Goal: Complete application form: Complete application form

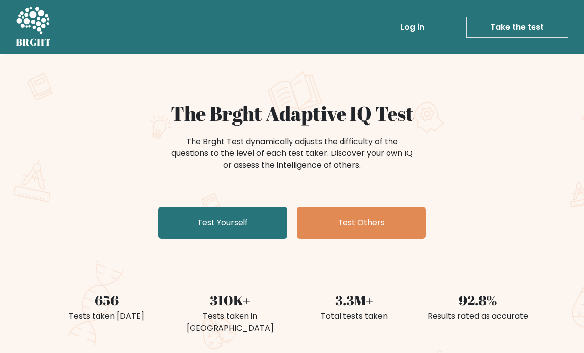
click at [185, 222] on link "Test Yourself" at bounding box center [222, 223] width 129 height 32
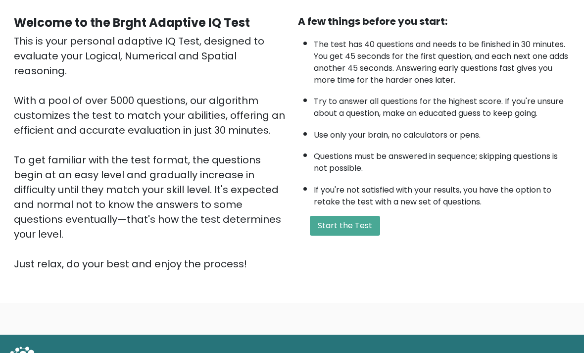
scroll to position [90, 0]
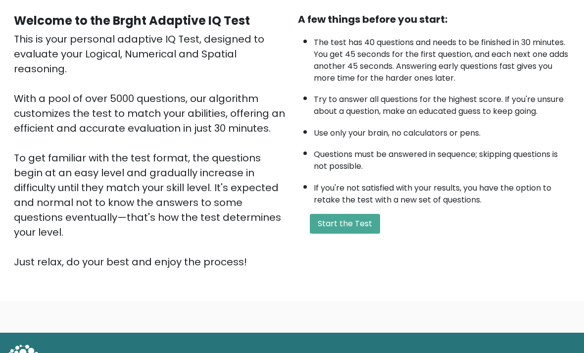
click at [359, 234] on button "Start the Test" at bounding box center [345, 224] width 70 height 20
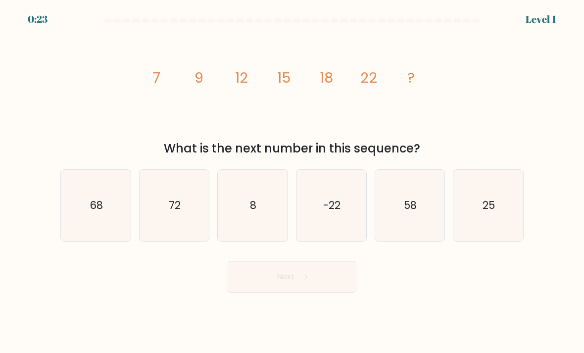
click at [494, 210] on text "25" at bounding box center [489, 205] width 12 height 14
click at [292, 182] on input "f. 25" at bounding box center [292, 179] width 0 height 5
radio input "true"
click at [341, 291] on button "Next" at bounding box center [292, 277] width 129 height 32
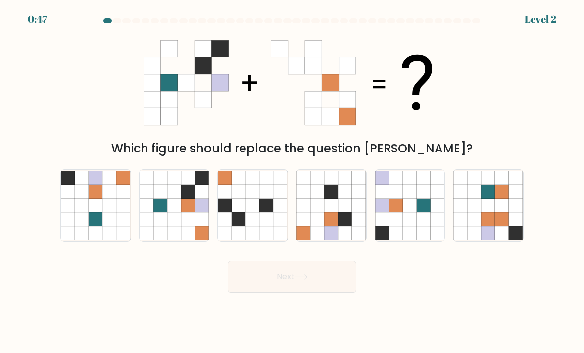
click at [170, 279] on div "Next" at bounding box center [291, 272] width 475 height 39
click at [166, 276] on div "Next" at bounding box center [291, 272] width 475 height 39
click at [182, 226] on icon at bounding box center [188, 219] width 14 height 14
click at [292, 182] on input "b." at bounding box center [292, 179] width 0 height 5
radio input "true"
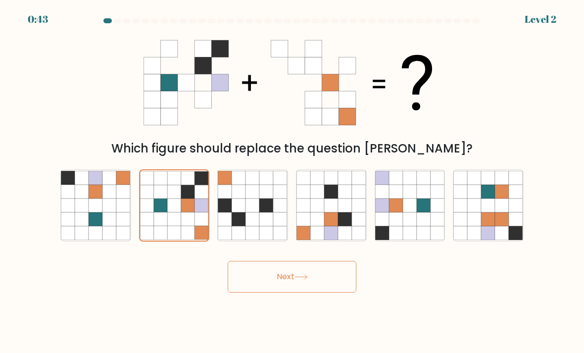
click at [177, 223] on icon at bounding box center [174, 219] width 14 height 14
click at [292, 182] on input "b." at bounding box center [292, 179] width 0 height 5
click at [274, 288] on button "Next" at bounding box center [292, 277] width 129 height 32
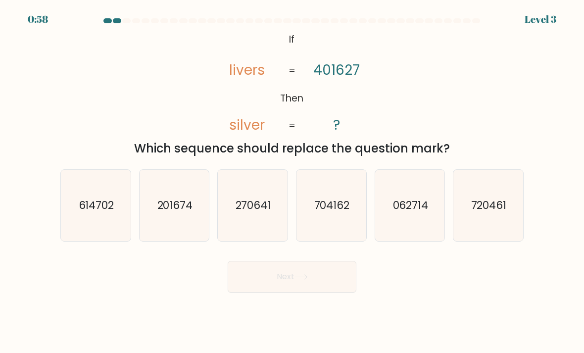
click at [497, 240] on icon "720461" at bounding box center [488, 206] width 70 height 70
click at [292, 182] on input "f. 720461" at bounding box center [292, 179] width 0 height 5
radio input "true"
click at [342, 230] on icon "704162" at bounding box center [331, 206] width 70 height 70
click at [292, 182] on input "d. 704162" at bounding box center [292, 179] width 0 height 5
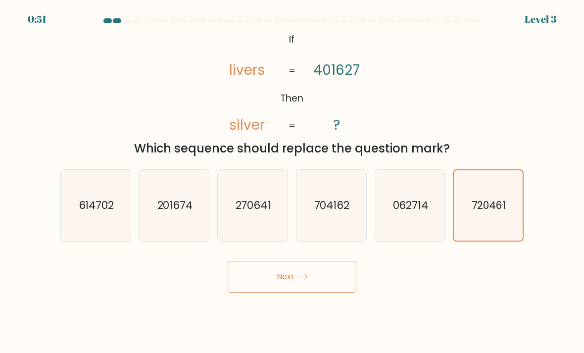
radio input "true"
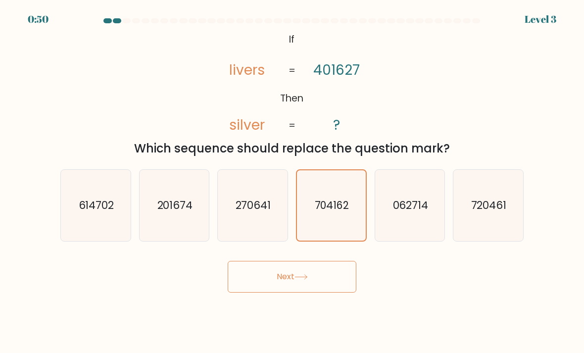
click at [267, 292] on button "Next" at bounding box center [292, 277] width 129 height 32
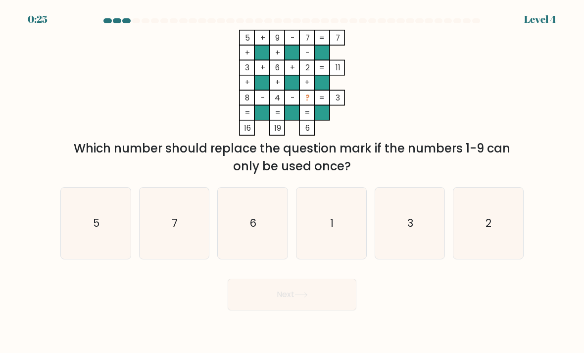
click at [330, 245] on icon "1" at bounding box center [331, 223] width 70 height 70
click at [292, 182] on input "d. 1" at bounding box center [292, 179] width 0 height 5
radio input "true"
click at [327, 300] on button "Next" at bounding box center [292, 294] width 129 height 32
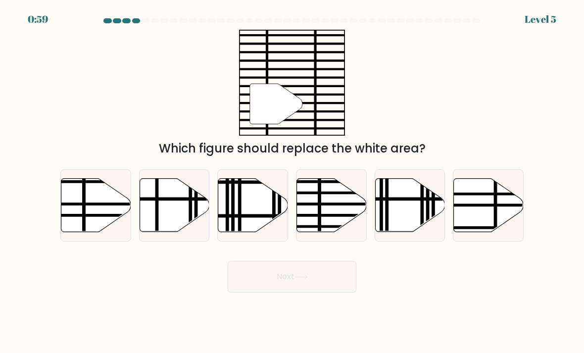
click at [334, 215] on line at bounding box center [352, 215] width 140 height 0
click at [292, 182] on input "d." at bounding box center [292, 179] width 0 height 5
radio input "true"
click at [276, 288] on button "Next" at bounding box center [292, 277] width 129 height 32
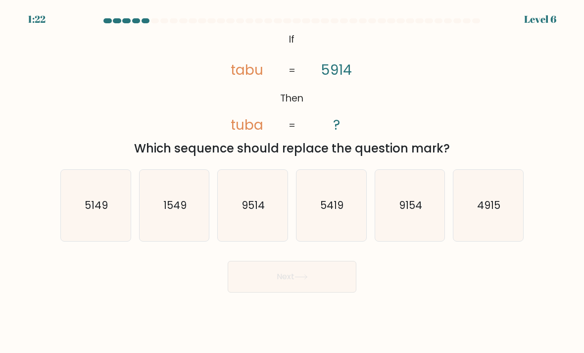
click at [118, 240] on icon "5149" at bounding box center [96, 206] width 70 height 70
click at [292, 182] on input "a. 5149" at bounding box center [292, 179] width 0 height 5
radio input "true"
click at [259, 292] on button "Next" at bounding box center [292, 277] width 129 height 32
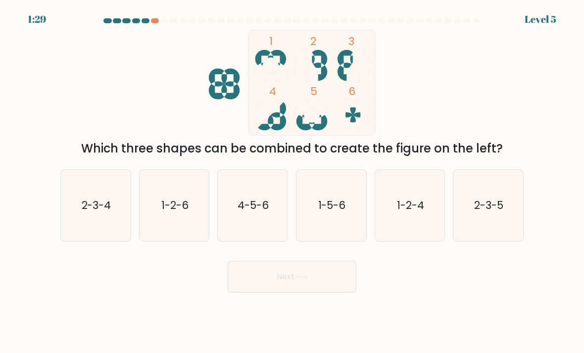
click at [327, 229] on icon "1-5-6" at bounding box center [331, 206] width 70 height 70
click at [292, 182] on input "d. 1-5-6" at bounding box center [292, 179] width 0 height 5
radio input "true"
click at [280, 288] on button "Next" at bounding box center [292, 277] width 129 height 32
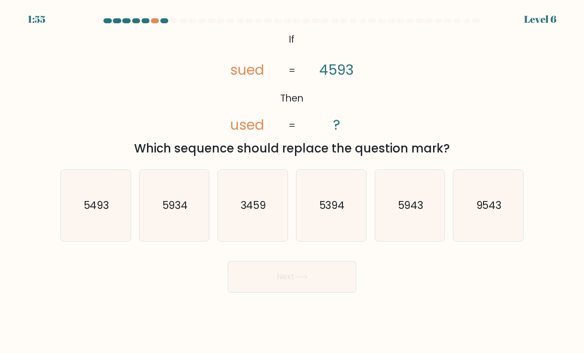
click at [96, 238] on icon "5493" at bounding box center [96, 206] width 70 height 70
click at [292, 182] on input "a. 5493" at bounding box center [292, 179] width 0 height 5
radio input "true"
click at [277, 286] on button "Next" at bounding box center [292, 277] width 129 height 32
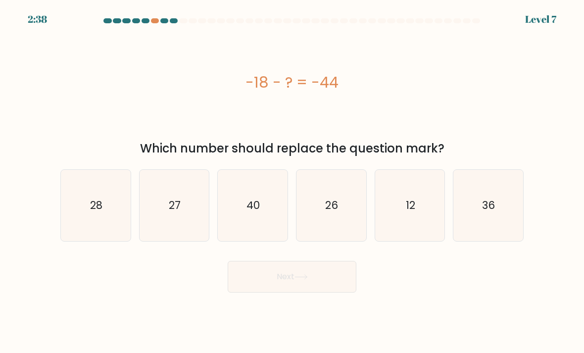
click at [146, 24] on div at bounding box center [291, 22] width 475 height 9
click at [148, 23] on div at bounding box center [291, 22] width 475 height 9
click at [156, 19] on div at bounding box center [155, 20] width 8 height 5
click at [155, 19] on div at bounding box center [155, 20] width 8 height 5
click at [150, 19] on at bounding box center [292, 20] width 378 height 5
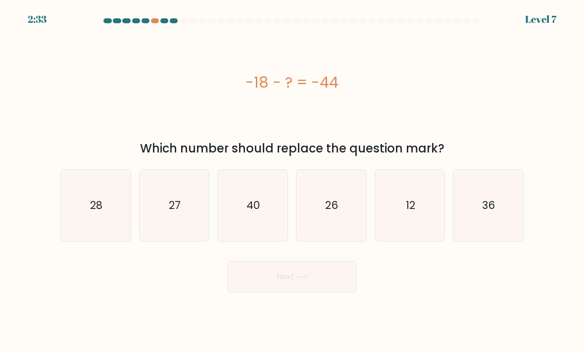
click at [263, 285] on button "Next" at bounding box center [292, 277] width 129 height 32
click at [378, 115] on div "-18 - ? = -44" at bounding box center [291, 83] width 463 height 106
click at [338, 230] on icon "26" at bounding box center [331, 206] width 70 height 70
click at [292, 182] on input "d. 26" at bounding box center [292, 179] width 0 height 5
radio input "true"
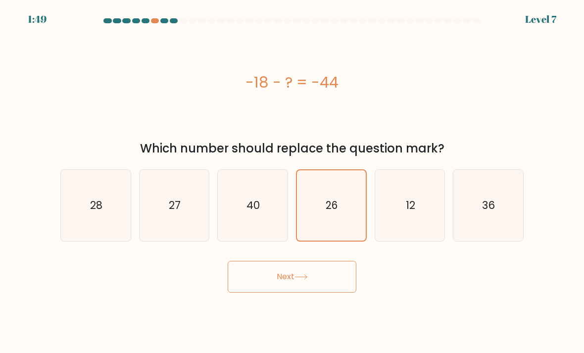
click at [276, 292] on button "Next" at bounding box center [292, 277] width 129 height 32
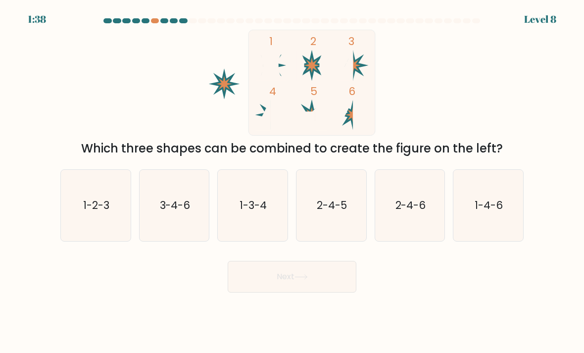
click at [262, 212] on text "1-3-4" at bounding box center [253, 205] width 27 height 14
click at [292, 182] on input "c. 1-3-4" at bounding box center [292, 179] width 0 height 5
radio input "true"
click at [192, 236] on icon "3-4-6" at bounding box center [174, 206] width 70 height 70
click at [292, 182] on input "b. 3-4-6" at bounding box center [292, 179] width 0 height 5
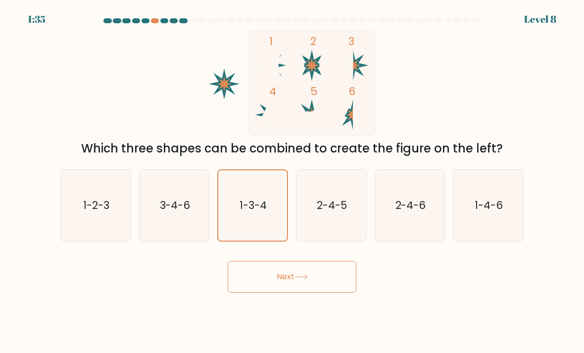
radio input "true"
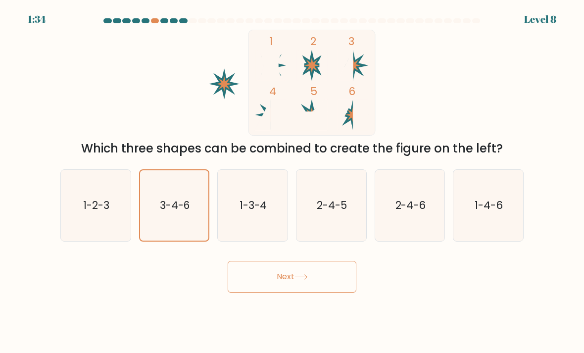
click at [254, 285] on button "Next" at bounding box center [292, 277] width 129 height 32
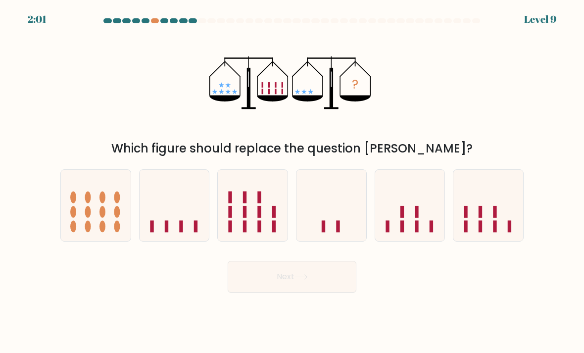
click at [176, 241] on div at bounding box center [174, 205] width 71 height 72
click at [292, 182] on input "b." at bounding box center [292, 179] width 0 height 5
radio input "true"
click at [313, 289] on button "Next" at bounding box center [292, 277] width 129 height 32
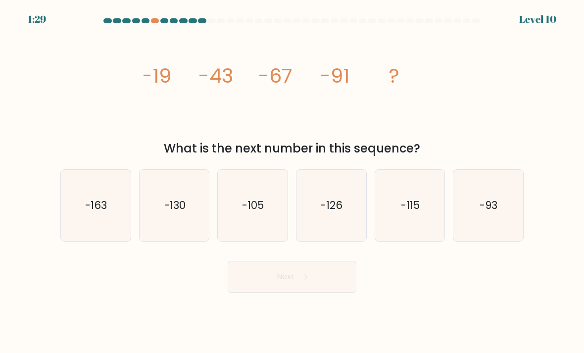
click at [343, 228] on icon "-126" at bounding box center [331, 206] width 70 height 70
click at [292, 182] on input "d. -126" at bounding box center [292, 179] width 0 height 5
radio input "true"
click at [322, 292] on button "Next" at bounding box center [292, 277] width 129 height 32
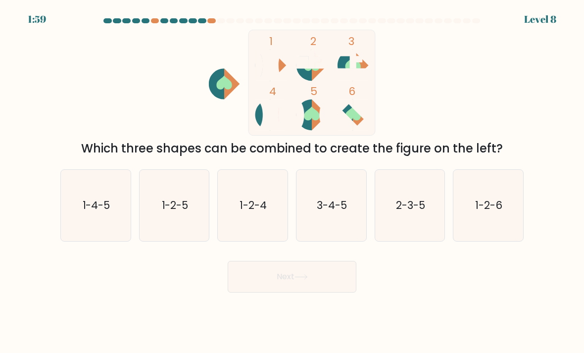
click at [92, 229] on icon "1-4-5" at bounding box center [96, 206] width 70 height 70
click at [292, 182] on input "a. 1-4-5" at bounding box center [292, 179] width 0 height 5
radio input "true"
click at [252, 282] on button "Next" at bounding box center [292, 277] width 129 height 32
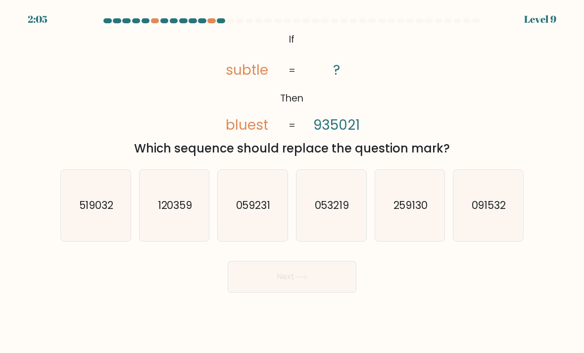
click at [263, 233] on icon "059231" at bounding box center [253, 206] width 70 height 70
click at [292, 182] on input "c. 059231" at bounding box center [292, 179] width 0 height 5
radio input "true"
click at [262, 287] on button "Next" at bounding box center [292, 277] width 129 height 32
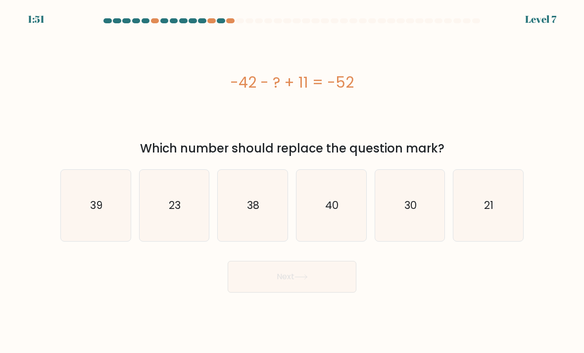
click at [510, 225] on icon "21" at bounding box center [488, 206] width 70 height 70
click at [292, 182] on input "f. 21" at bounding box center [292, 179] width 0 height 5
radio input "true"
click at [273, 284] on button "Next" at bounding box center [292, 277] width 129 height 32
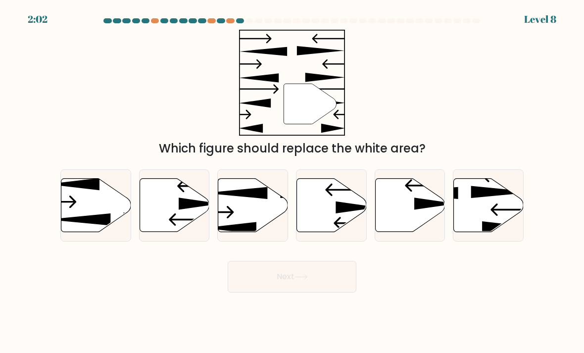
click at [404, 213] on icon at bounding box center [410, 205] width 70 height 53
click at [292, 182] on input "e." at bounding box center [292, 179] width 0 height 5
radio input "true"
click at [272, 292] on button "Next" at bounding box center [292, 277] width 129 height 32
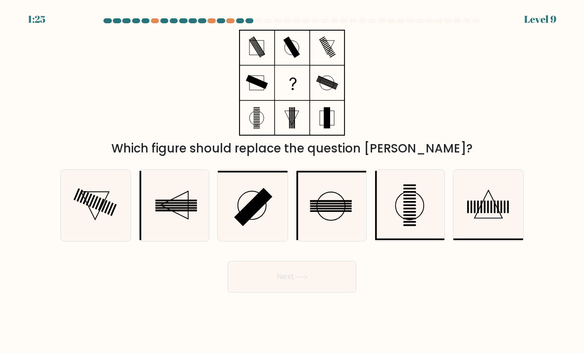
click at [345, 236] on icon at bounding box center [331, 206] width 70 height 70
click at [292, 182] on input "d." at bounding box center [292, 179] width 0 height 5
radio input "true"
click at [319, 280] on button "Next" at bounding box center [292, 277] width 129 height 32
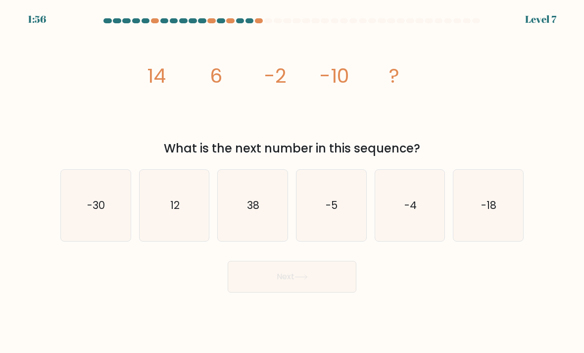
click at [460, 27] on form at bounding box center [292, 155] width 584 height 274
click at [467, 25] on div at bounding box center [291, 22] width 475 height 9
click at [497, 235] on icon "-18" at bounding box center [488, 206] width 70 height 70
click at [292, 182] on input "f. -18" at bounding box center [292, 179] width 0 height 5
radio input "true"
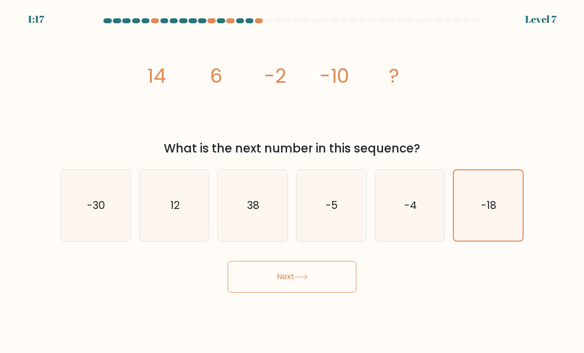
click at [342, 277] on button "Next" at bounding box center [292, 277] width 129 height 32
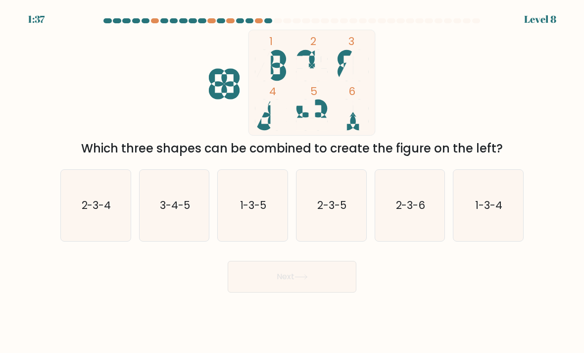
click at [483, 212] on text "1-3-4" at bounding box center [488, 205] width 27 height 14
click at [292, 182] on input "f. 1-3-4" at bounding box center [292, 179] width 0 height 5
radio input "true"
click at [330, 289] on button "Next" at bounding box center [292, 277] width 129 height 32
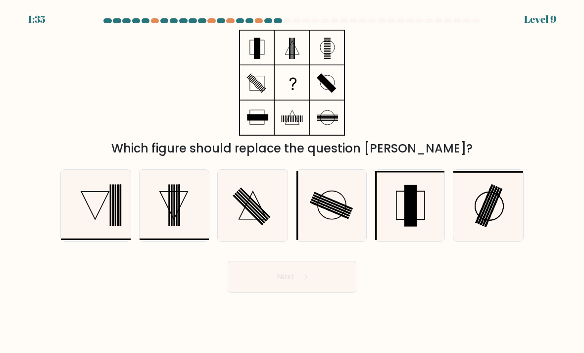
click at [325, 292] on button "Next" at bounding box center [292, 277] width 129 height 32
click at [402, 279] on div "Next" at bounding box center [291, 272] width 475 height 39
click at [258, 233] on icon at bounding box center [253, 206] width 70 height 70
click at [292, 182] on input "c." at bounding box center [292, 179] width 0 height 5
radio input "true"
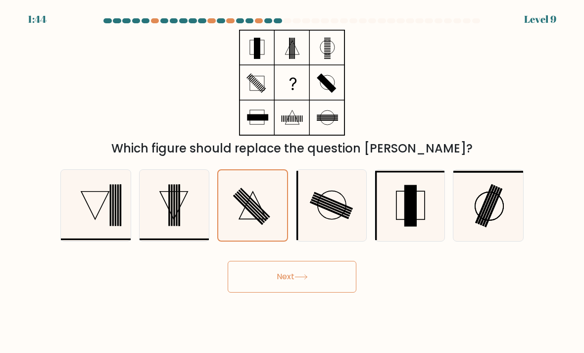
click at [313, 290] on button "Next" at bounding box center [292, 277] width 129 height 32
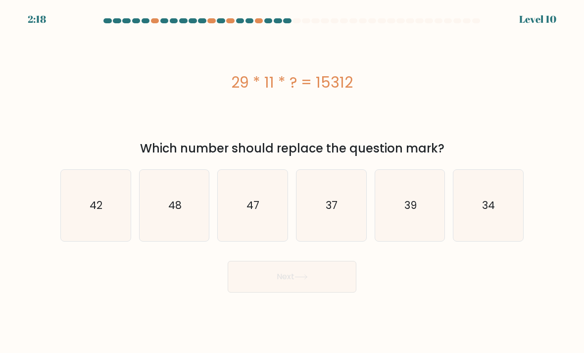
click at [386, 231] on icon "39" at bounding box center [410, 206] width 70 height 70
click at [292, 182] on input "e. 39" at bounding box center [292, 179] width 0 height 5
radio input "true"
click at [489, 226] on icon "34" at bounding box center [488, 206] width 70 height 70
click at [292, 182] on input "f. 34" at bounding box center [292, 179] width 0 height 5
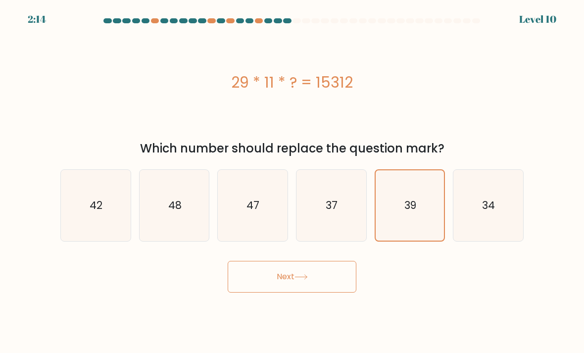
radio input "true"
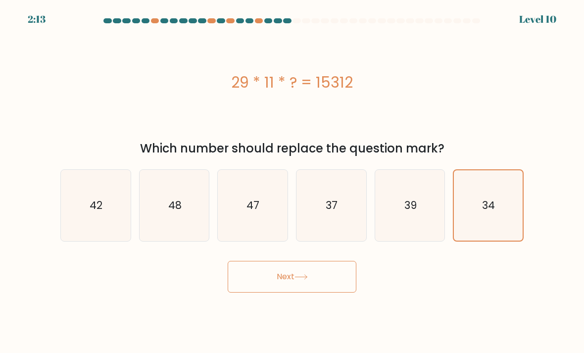
click at [358, 240] on icon "37" at bounding box center [331, 206] width 70 height 70
click at [292, 182] on input "d. 37" at bounding box center [292, 179] width 0 height 5
radio input "true"
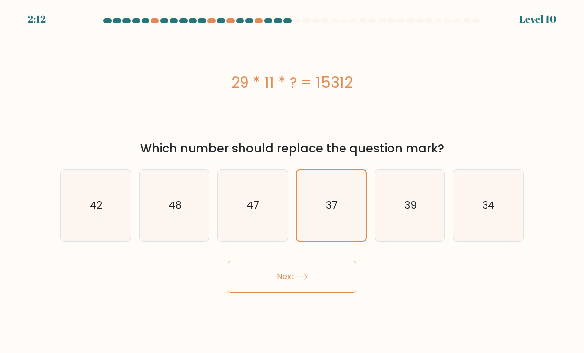
click at [301, 292] on button "Next" at bounding box center [292, 277] width 129 height 32
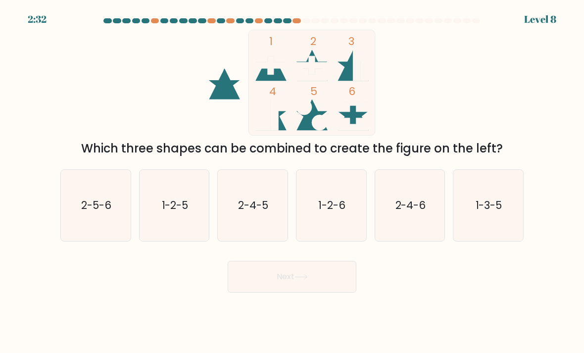
click at [346, 226] on icon "1-2-6" at bounding box center [331, 206] width 70 height 70
click at [292, 182] on input "d. 1-2-6" at bounding box center [292, 179] width 0 height 5
radio input "true"
click at [321, 288] on button "Next" at bounding box center [292, 277] width 129 height 32
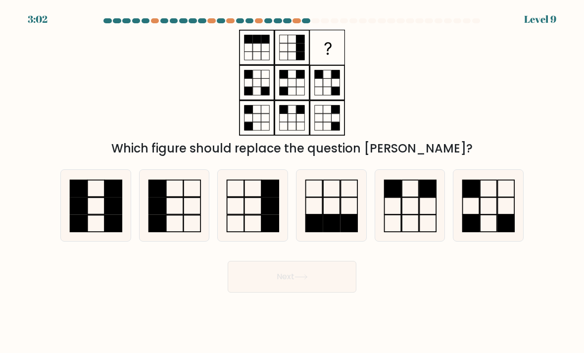
click at [337, 232] on rect at bounding box center [331, 223] width 17 height 17
click at [292, 182] on input "d." at bounding box center [292, 179] width 0 height 5
radio input "true"
click at [304, 292] on button "Next" at bounding box center [292, 277] width 129 height 32
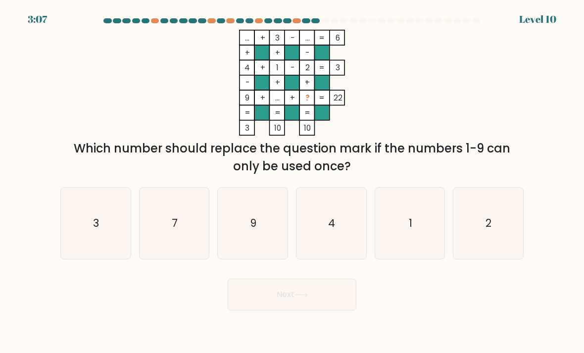
click at [183, 248] on icon "7" at bounding box center [174, 223] width 70 height 70
click at [292, 182] on input "b. 7" at bounding box center [292, 179] width 0 height 5
radio input "true"
click at [258, 310] on button "Next" at bounding box center [292, 294] width 129 height 32
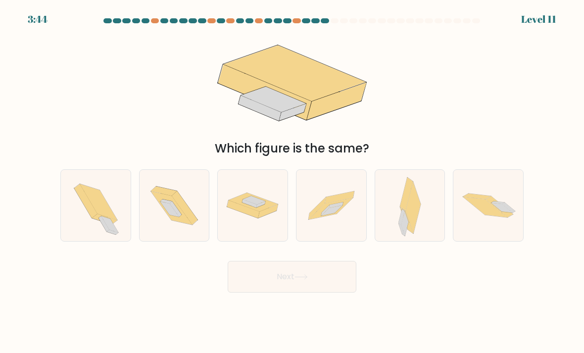
click at [405, 231] on icon at bounding box center [404, 223] width 7 height 25
click at [292, 182] on input "e." at bounding box center [292, 179] width 0 height 5
radio input "true"
click at [273, 292] on button "Next" at bounding box center [292, 277] width 129 height 32
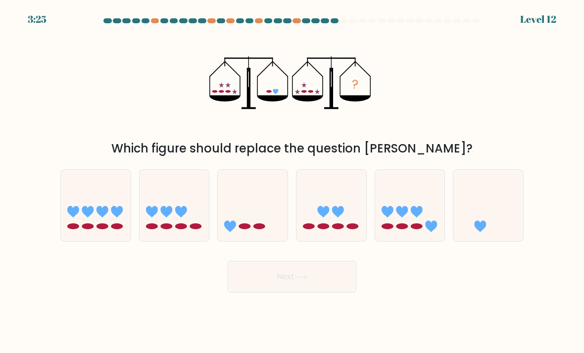
click at [513, 241] on div at bounding box center [488, 205] width 71 height 72
click at [292, 182] on input "f." at bounding box center [292, 179] width 0 height 5
radio input "true"
click at [322, 285] on button "Next" at bounding box center [292, 277] width 129 height 32
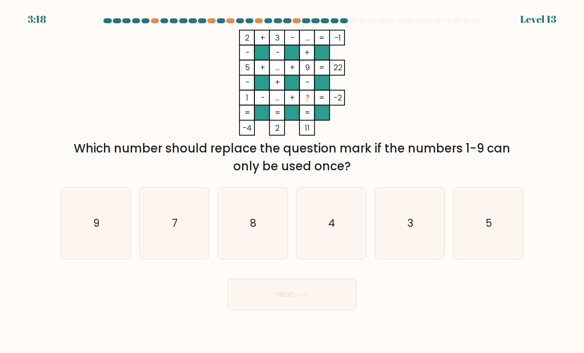
click at [309, 114] on rect at bounding box center [306, 112] width 15 height 15
click at [256, 105] on rect at bounding box center [261, 97] width 15 height 15
click at [342, 245] on icon "4" at bounding box center [331, 223] width 70 height 70
click at [292, 182] on input "d. 4" at bounding box center [292, 179] width 0 height 5
radio input "true"
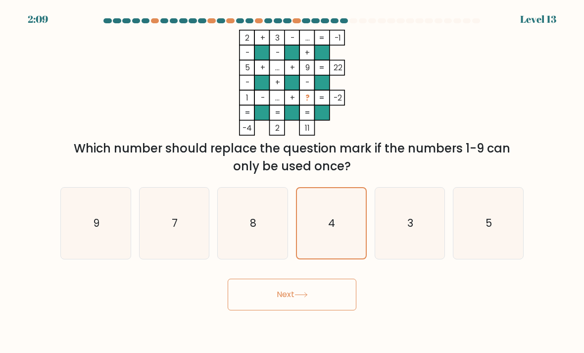
click at [292, 304] on button "Next" at bounding box center [292, 294] width 129 height 32
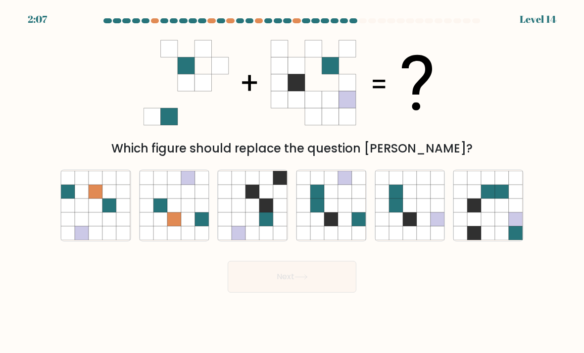
click at [316, 208] on icon at bounding box center [317, 205] width 14 height 14
click at [292, 182] on input "d." at bounding box center [292, 179] width 0 height 5
radio input "true"
click at [262, 281] on button "Next" at bounding box center [292, 277] width 129 height 32
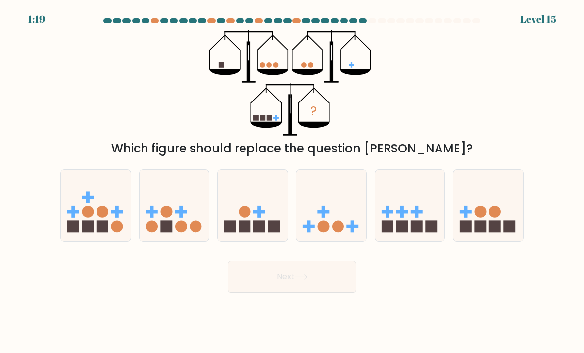
click at [191, 232] on circle at bounding box center [196, 227] width 12 height 12
click at [292, 182] on input "b." at bounding box center [292, 179] width 0 height 5
radio input "true"
click at [259, 287] on button "Next" at bounding box center [292, 277] width 129 height 32
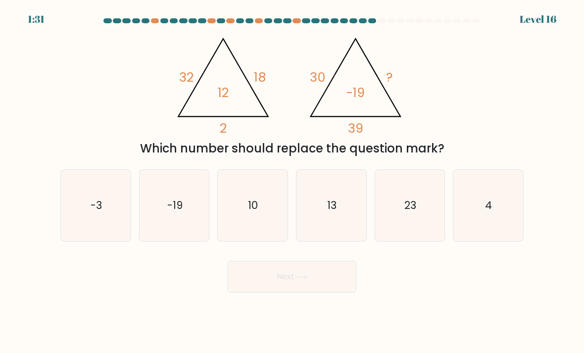
click at [264, 240] on icon "10" at bounding box center [253, 206] width 70 height 70
click at [292, 182] on input "c. 10" at bounding box center [292, 179] width 0 height 5
radio input "true"
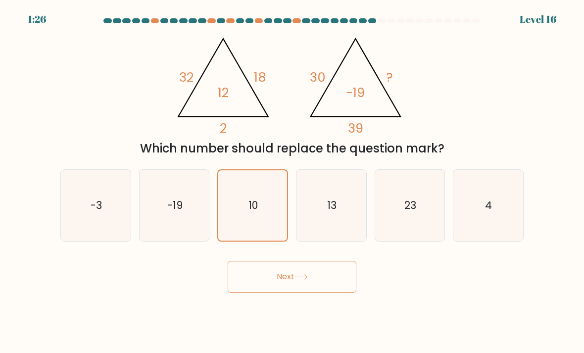
click at [252, 292] on button "Next" at bounding box center [292, 277] width 129 height 32
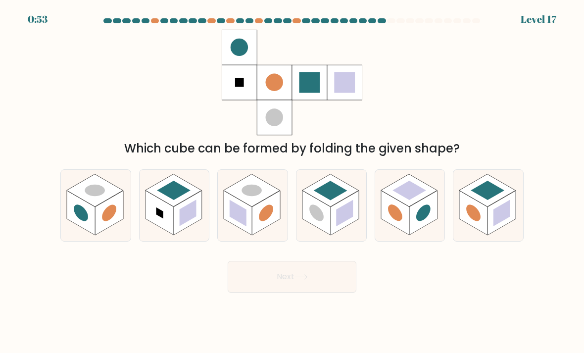
click at [324, 235] on rect at bounding box center [316, 212] width 28 height 45
click at [292, 182] on input "d." at bounding box center [292, 179] width 0 height 5
radio input "true"
click at [265, 283] on button "Next" at bounding box center [292, 277] width 129 height 32
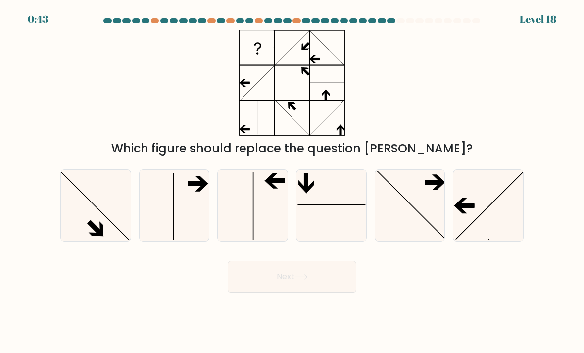
click at [401, 198] on icon at bounding box center [410, 206] width 70 height 70
click at [292, 182] on input "e." at bounding box center [292, 179] width 0 height 5
radio input "true"
click at [498, 207] on line at bounding box center [490, 205] width 68 height 68
click at [292, 182] on input "f." at bounding box center [292, 179] width 0 height 5
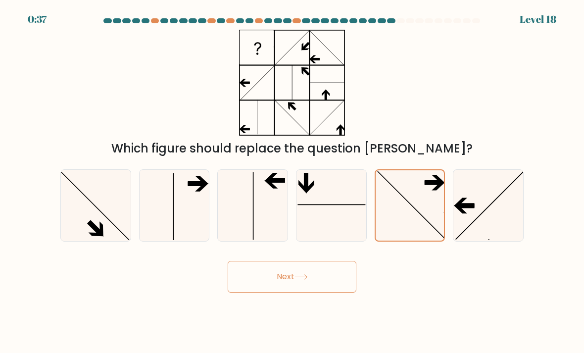
radio input "true"
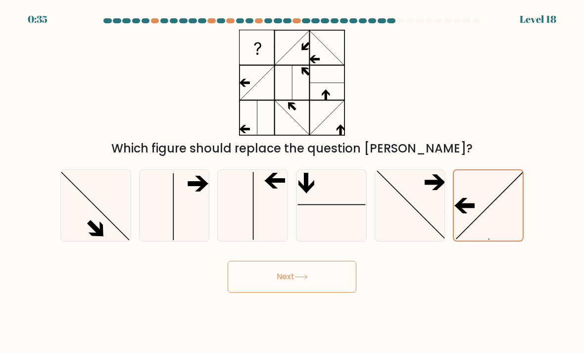
click at [407, 226] on icon at bounding box center [410, 206] width 70 height 70
click at [292, 182] on input "e." at bounding box center [292, 179] width 0 height 5
radio input "true"
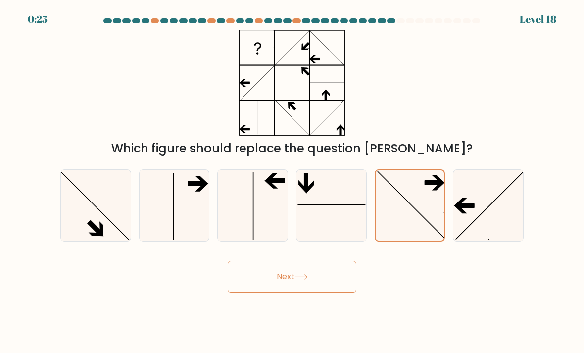
click at [276, 285] on button "Next" at bounding box center [292, 277] width 129 height 32
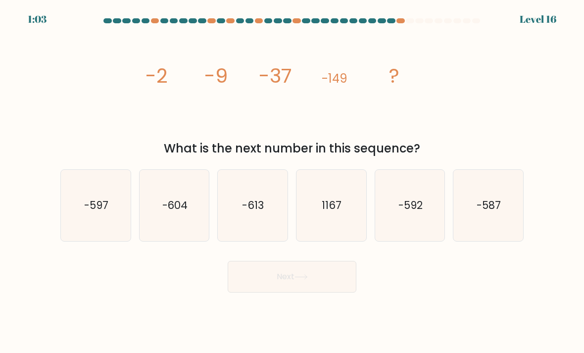
click at [389, 227] on icon "-592" at bounding box center [410, 206] width 70 height 70
click at [292, 182] on input "e. -592" at bounding box center [292, 179] width 0 height 5
radio input "true"
click at [288, 287] on button "Next" at bounding box center [292, 277] width 129 height 32
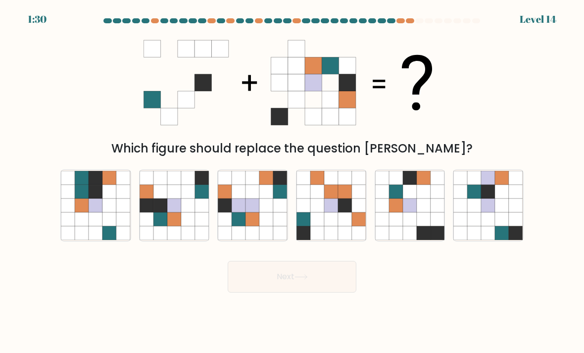
click at [198, 237] on icon at bounding box center [202, 233] width 14 height 14
click at [292, 182] on input "b." at bounding box center [292, 179] width 0 height 5
radio input "true"
click at [275, 290] on button "Next" at bounding box center [292, 277] width 129 height 32
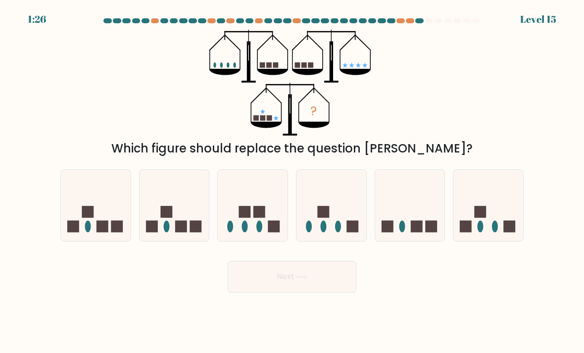
click at [481, 232] on ellipse at bounding box center [480, 227] width 6 height 12
click at [292, 182] on input "f." at bounding box center [292, 179] width 0 height 5
radio input "true"
click at [286, 291] on button "Next" at bounding box center [292, 277] width 129 height 32
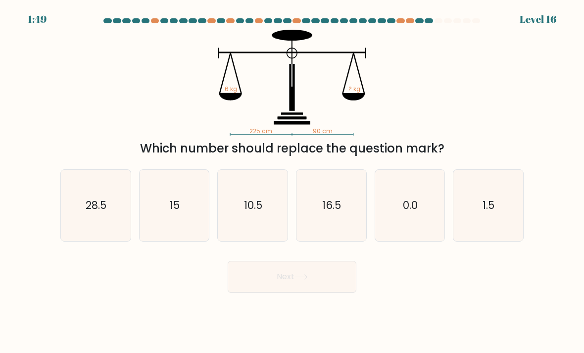
click at [269, 240] on icon "10.5" at bounding box center [253, 206] width 70 height 70
click at [292, 182] on input "c. 10.5" at bounding box center [292, 179] width 0 height 5
radio input "true"
click at [193, 234] on icon "15" at bounding box center [174, 206] width 70 height 70
click at [292, 182] on input "b. 15" at bounding box center [292, 179] width 0 height 5
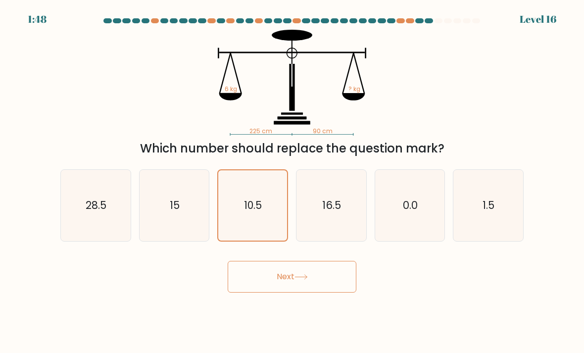
radio input "true"
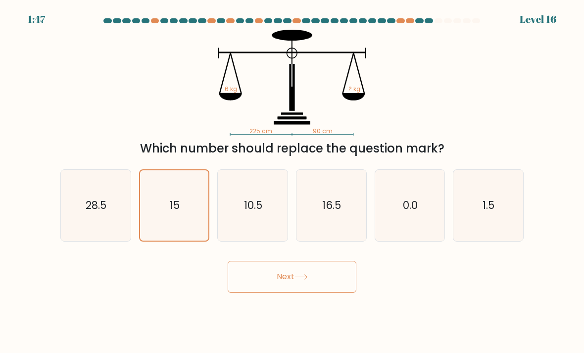
click at [276, 292] on button "Next" at bounding box center [292, 277] width 129 height 32
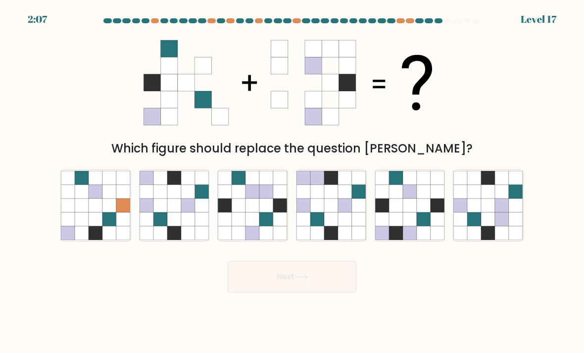
click at [267, 241] on div at bounding box center [252, 205] width 71 height 72
click at [292, 182] on input "c." at bounding box center [292, 179] width 0 height 5
radio input "true"
click at [274, 289] on button "Next" at bounding box center [292, 277] width 129 height 32
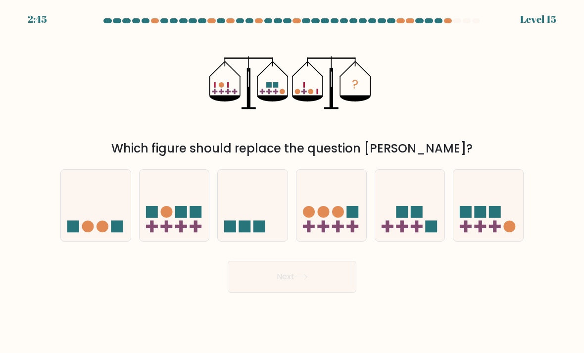
click at [304, 229] on icon at bounding box center [331, 206] width 70 height 58
click at [292, 182] on input "d." at bounding box center [292, 179] width 0 height 5
radio input "true"
click at [278, 292] on button "Next" at bounding box center [292, 277] width 129 height 32
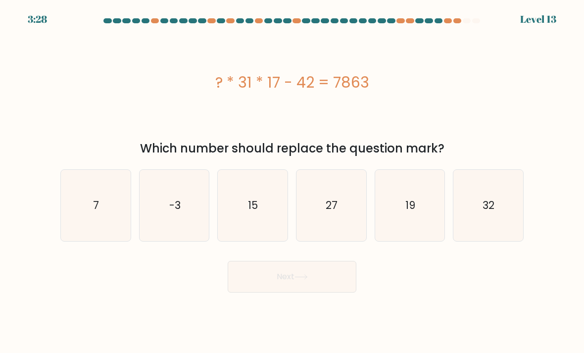
click at [304, 228] on icon "27" at bounding box center [331, 206] width 70 height 70
click at [292, 182] on input "d. 27" at bounding box center [292, 179] width 0 height 5
radio input "true"
click at [285, 290] on button "Next" at bounding box center [292, 277] width 129 height 32
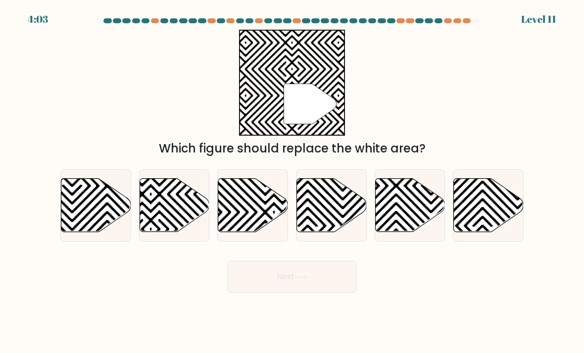
click at [333, 228] on icon at bounding box center [332, 205] width 70 height 53
click at [292, 182] on input "d." at bounding box center [292, 179] width 0 height 5
radio input "true"
click at [463, 215] on icon at bounding box center [489, 205] width 70 height 53
click at [292, 182] on input "f." at bounding box center [292, 179] width 0 height 5
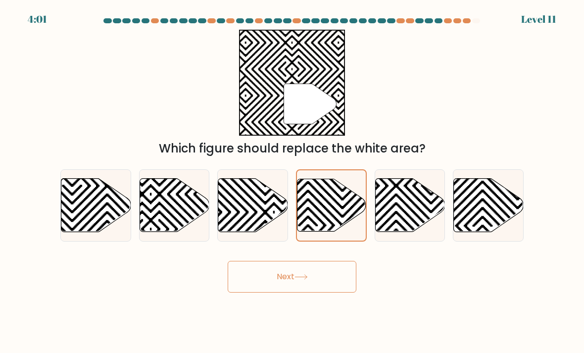
radio input "true"
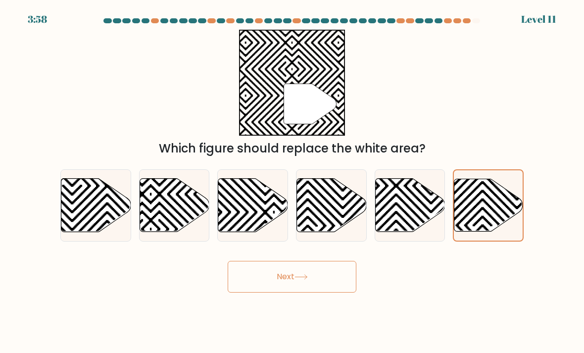
click at [303, 292] on button "Next" at bounding box center [292, 277] width 129 height 32
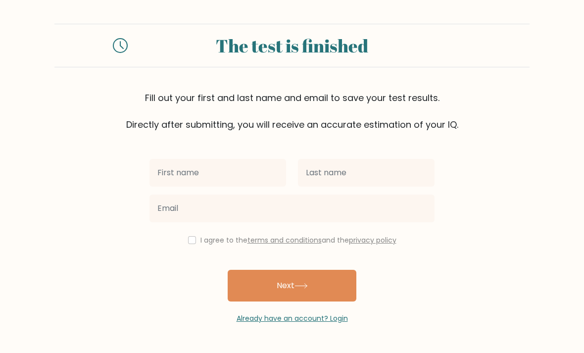
click at [264, 175] on input "text" at bounding box center [217, 173] width 137 height 28
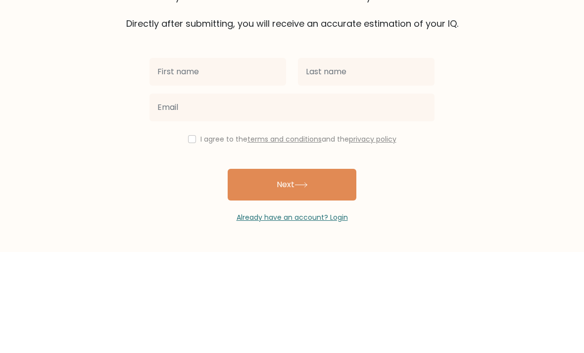
click at [497, 95] on form "The test is finished Fill out your first and last name and email to save your t…" at bounding box center [292, 174] width 584 height 300
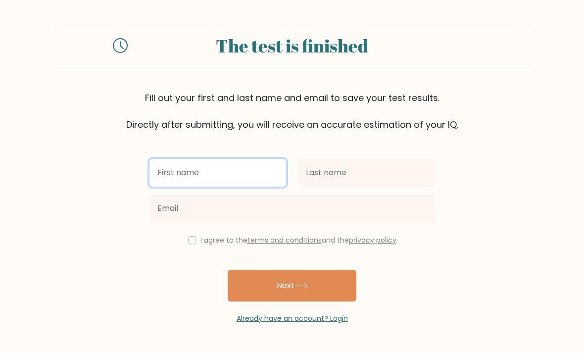
click at [270, 159] on input "text" at bounding box center [217, 173] width 137 height 28
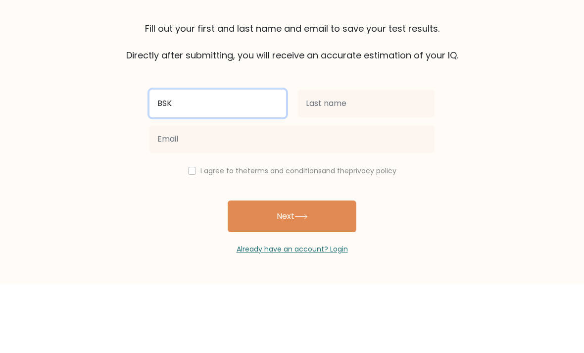
type input "BSK"
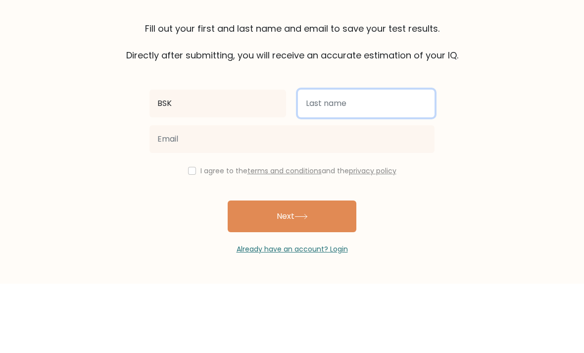
click at [378, 159] on input "text" at bounding box center [366, 173] width 137 height 28
type input "[PERSON_NAME]"
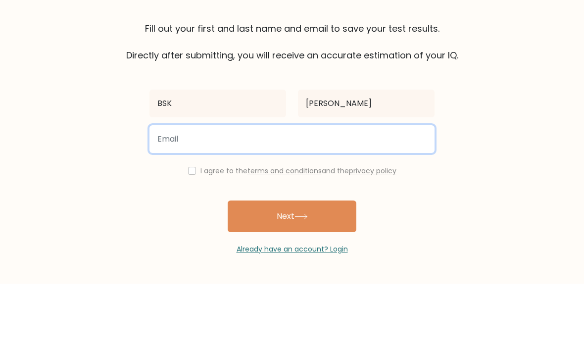
click at [337, 194] on input "email" at bounding box center [291, 208] width 285 height 28
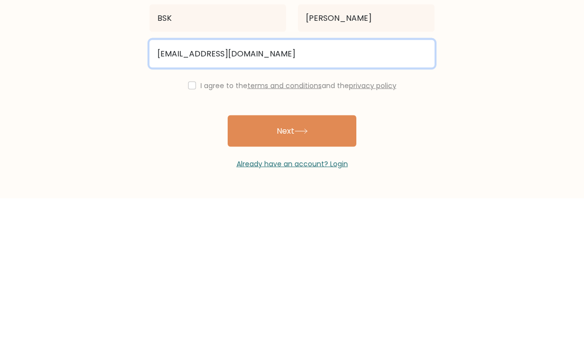
type input "bskviswanath@gmail.com"
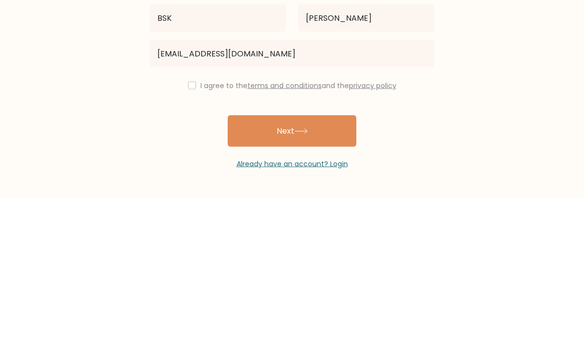
click at [188, 236] on input "checkbox" at bounding box center [192, 240] width 8 height 8
checkbox input "true"
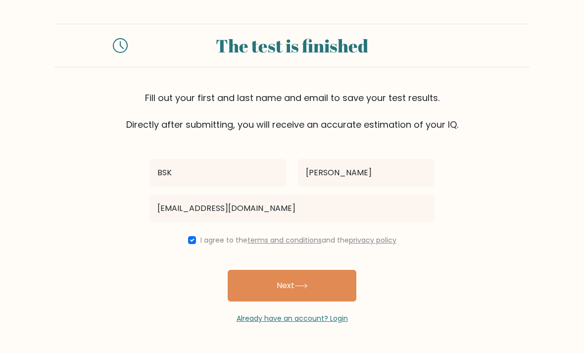
click at [336, 270] on button "Next" at bounding box center [292, 286] width 129 height 32
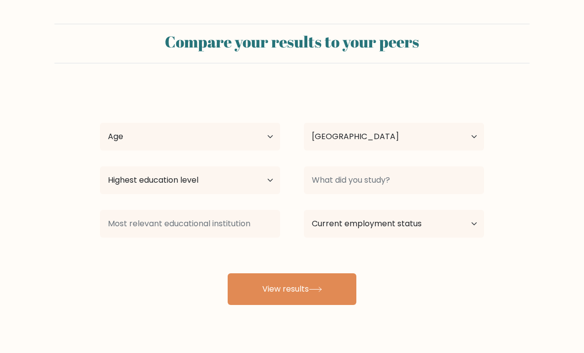
select select "IN"
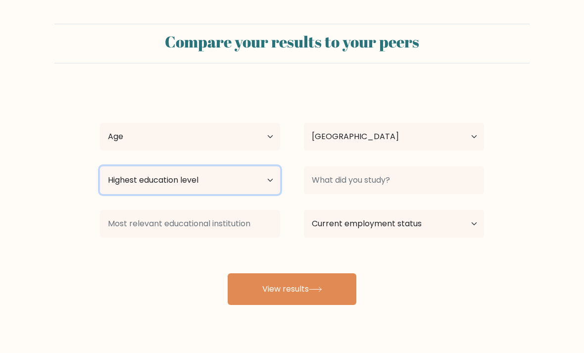
click at [257, 179] on select "Highest education level No schooling Primary Lower Secondary Upper Secondary Oc…" at bounding box center [190, 180] width 180 height 28
select select "lower_secondary"
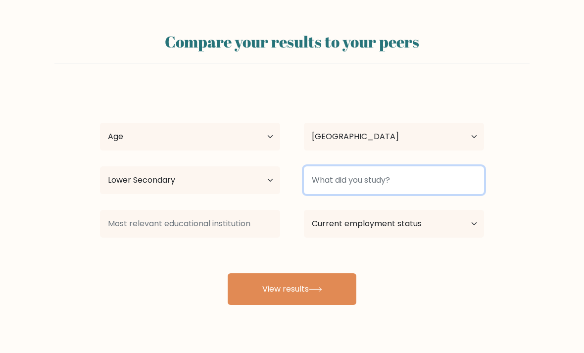
click at [368, 180] on input at bounding box center [394, 180] width 180 height 28
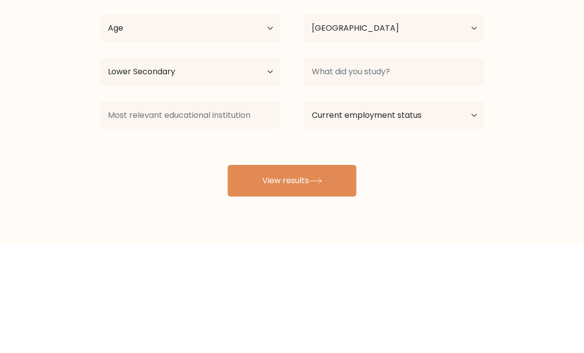
click at [523, 78] on form "Compare your results to your peers BSK [PERSON_NAME] Age Under [DEMOGRAPHIC_DAT…" at bounding box center [292, 164] width 584 height 281
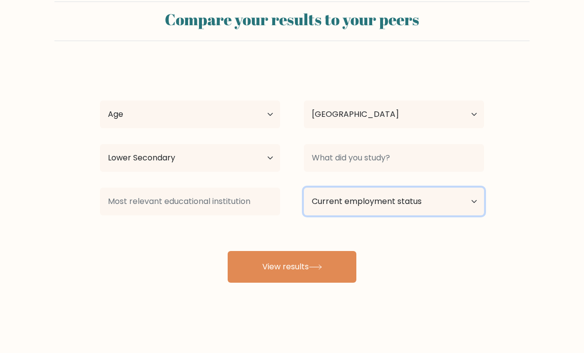
click at [346, 199] on select "Current employment status Employed Student Retired Other / prefer not to answer" at bounding box center [394, 201] width 180 height 28
select select "student"
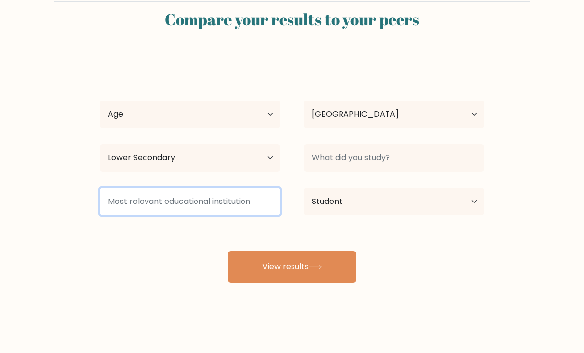
click at [243, 199] on input at bounding box center [190, 201] width 180 height 28
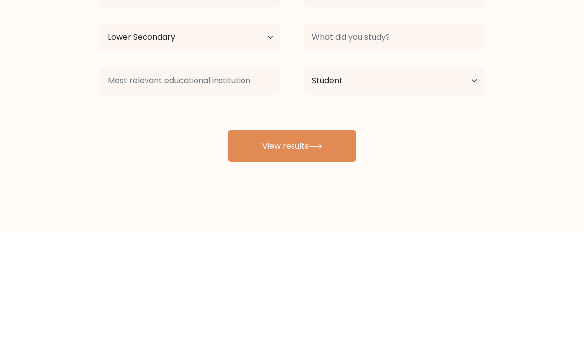
click at [541, 91] on form "Compare your results to your peers BSK [PERSON_NAME] Age Under [DEMOGRAPHIC_DAT…" at bounding box center [292, 141] width 584 height 281
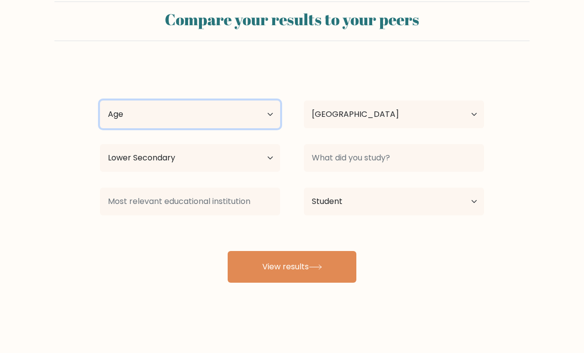
click at [252, 107] on select "Age Under [DEMOGRAPHIC_DATA] [DEMOGRAPHIC_DATA] [DEMOGRAPHIC_DATA] [DEMOGRAPHIC…" at bounding box center [190, 114] width 180 height 28
select select "min_18"
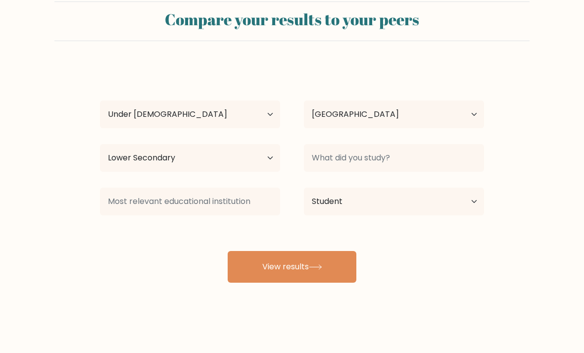
click at [285, 255] on button "View results" at bounding box center [292, 267] width 129 height 32
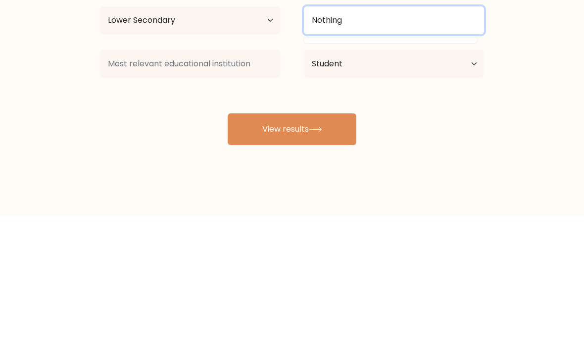
type input "Nothing"
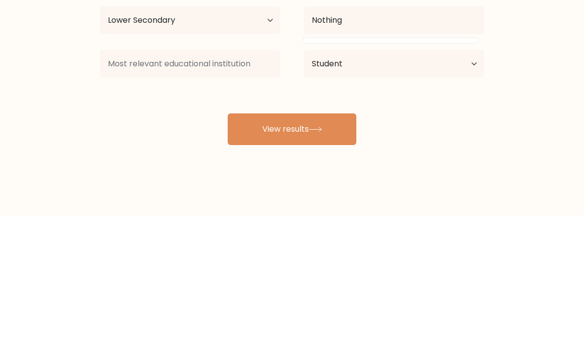
click at [322, 251] on button "View results" at bounding box center [292, 267] width 129 height 32
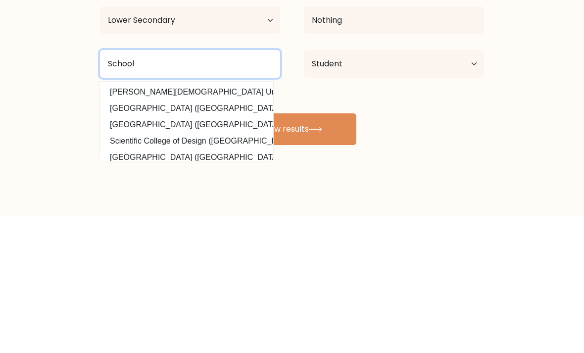
type input "School"
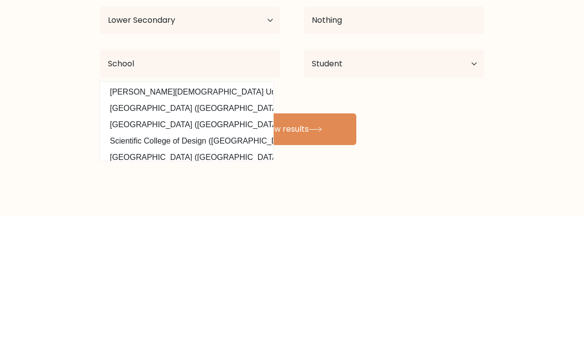
click at [325, 251] on button "View results" at bounding box center [292, 267] width 129 height 32
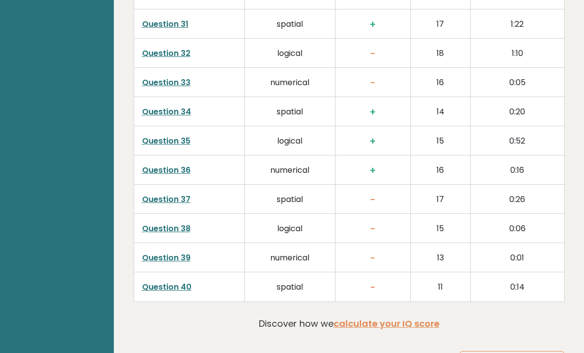
scroll to position [2467, 0]
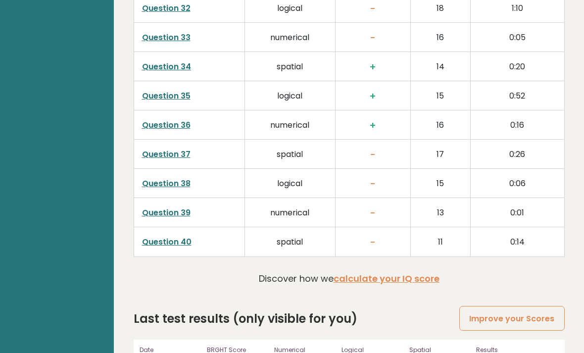
click at [517, 306] on link "Improve your Scores" at bounding box center [511, 318] width 105 height 25
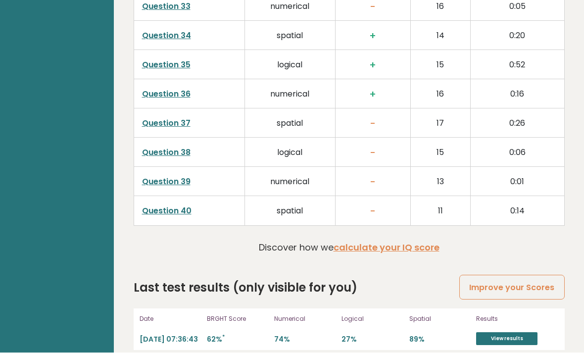
scroll to position [2498, 0]
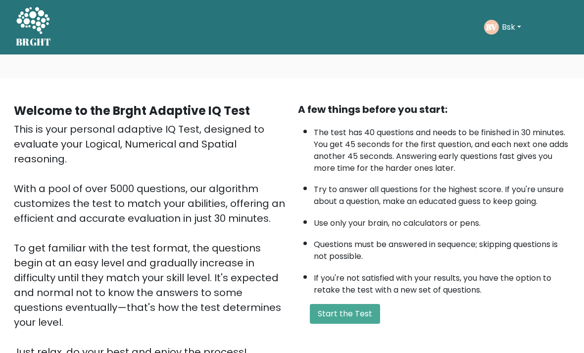
scroll to position [53, 0]
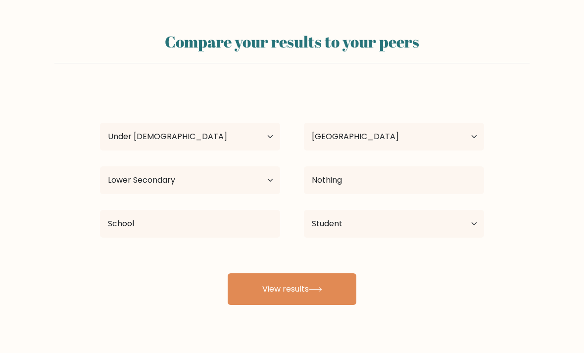
select select "min_18"
select select "IN"
select select "lower_secondary"
select select "student"
